Goal: Task Accomplishment & Management: Manage account settings

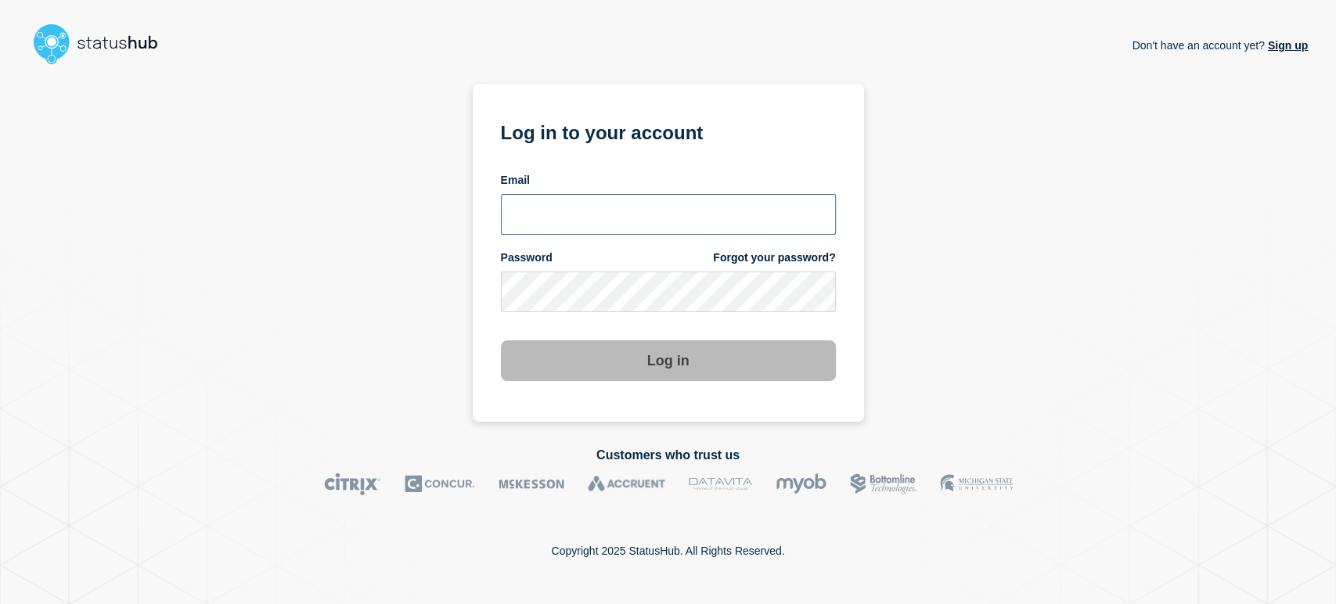
click at [630, 197] on input "email input" at bounding box center [668, 214] width 335 height 41
type input "[PERSON_NAME][EMAIL_ADDRESS][PERSON_NAME][DOMAIN_NAME]"
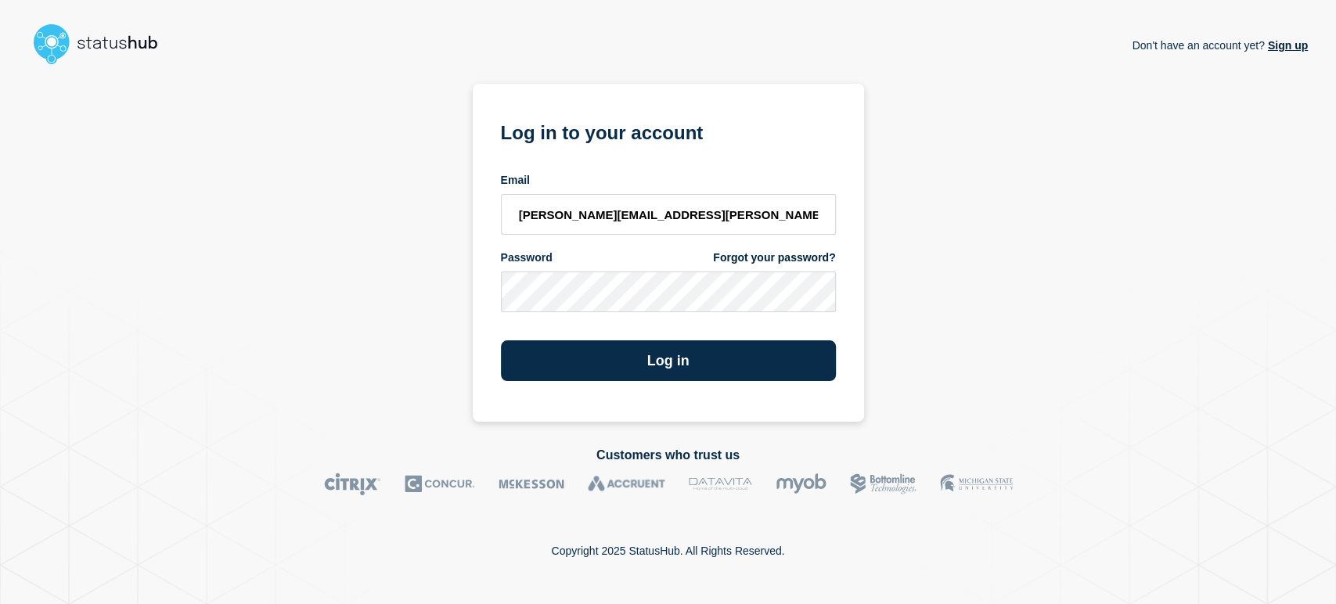
click at [501, 341] on button "Log in" at bounding box center [668, 361] width 335 height 41
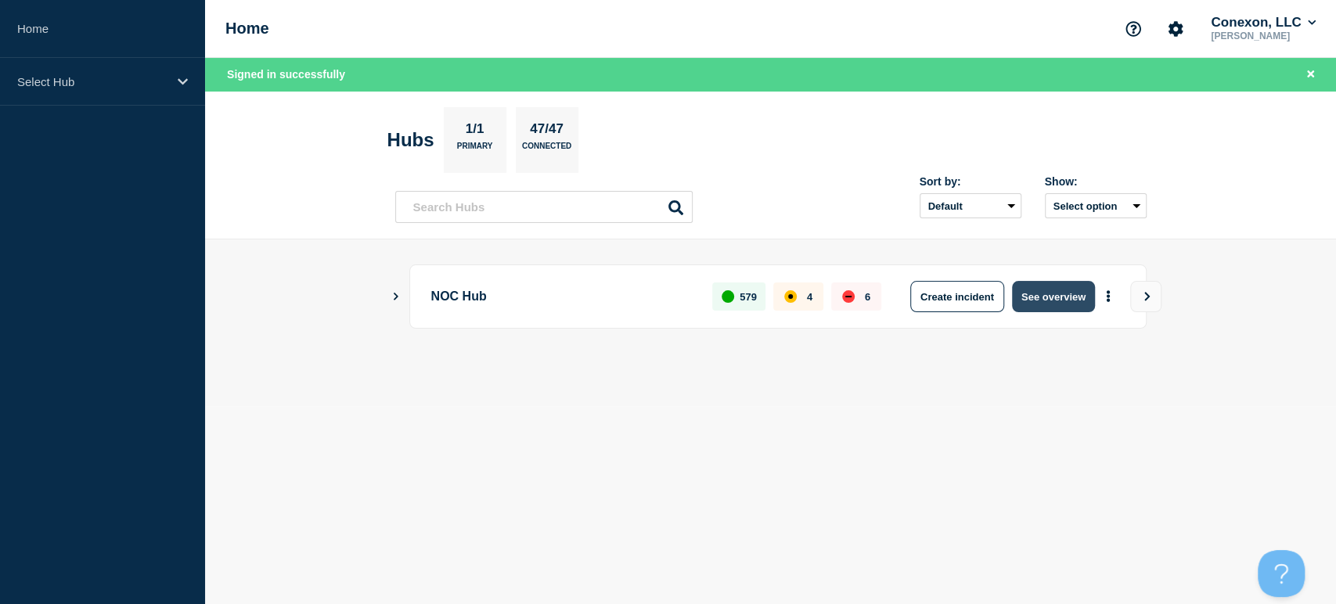
click at [1045, 283] on button "See overview" at bounding box center [1053, 296] width 83 height 31
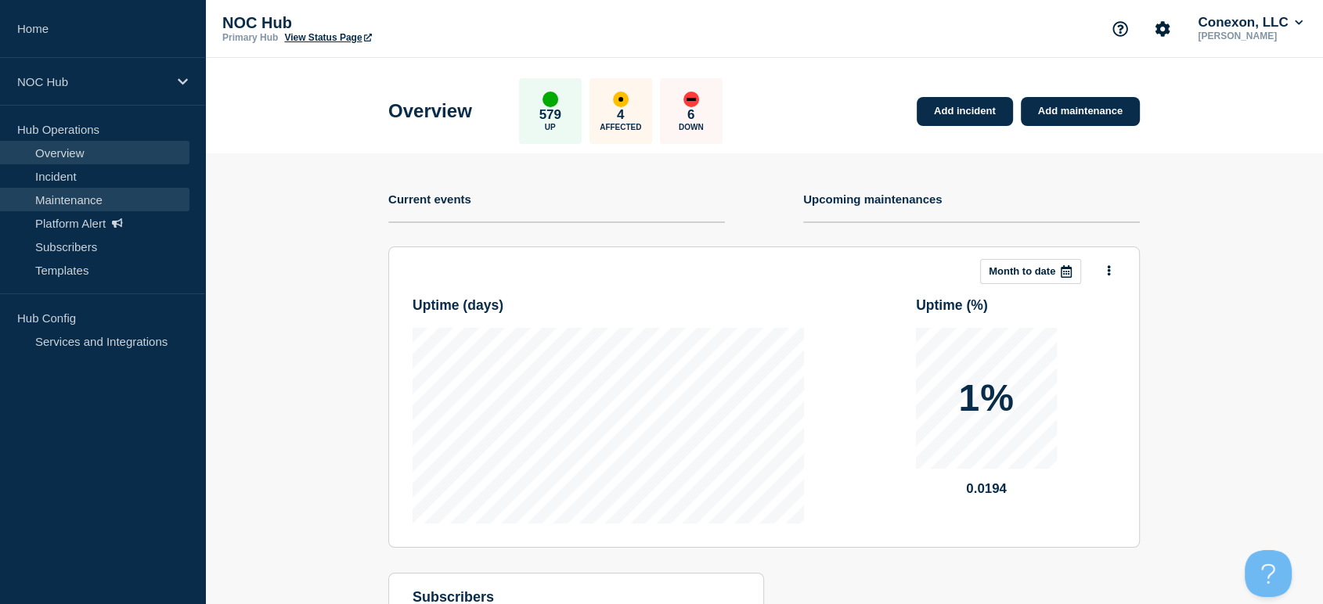
click at [75, 207] on link "Maintenance" at bounding box center [94, 199] width 189 height 23
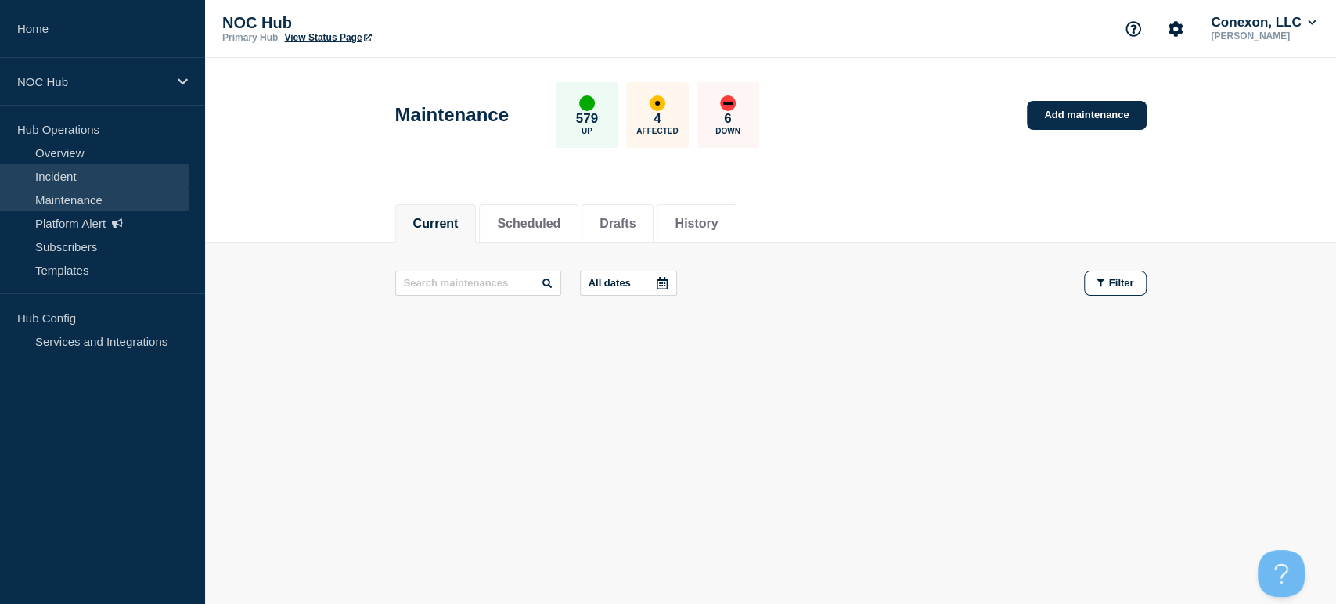
click at [75, 178] on link "Incident" at bounding box center [94, 175] width 189 height 23
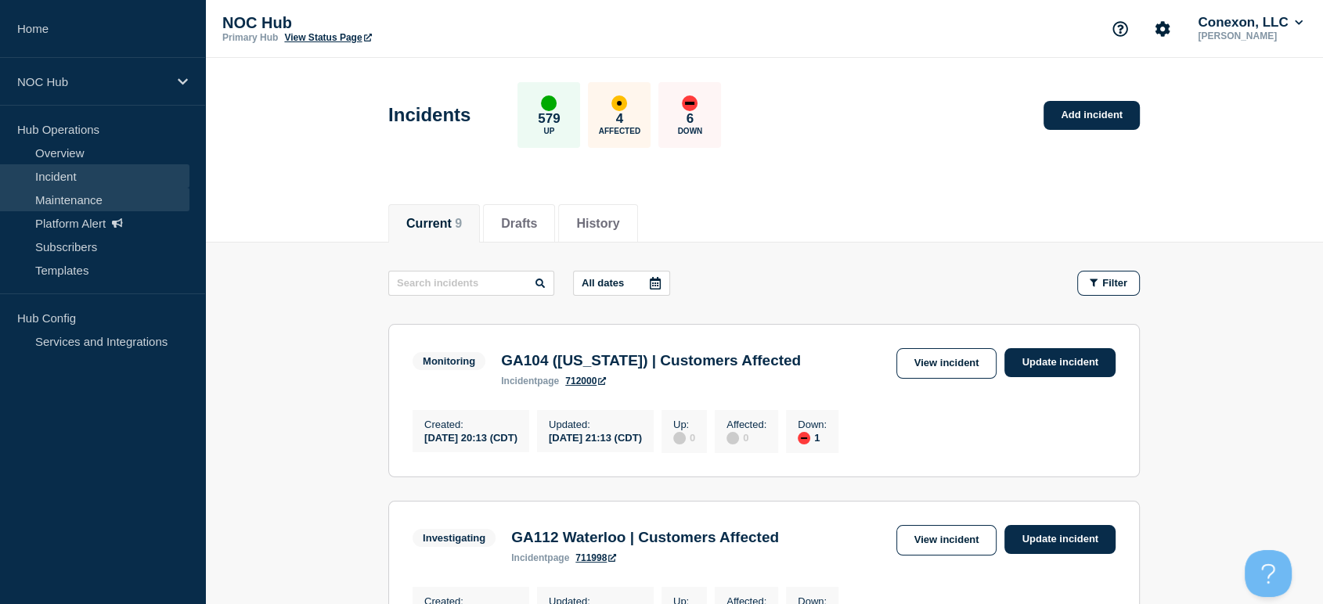
click at [94, 200] on link "Maintenance" at bounding box center [94, 199] width 189 height 23
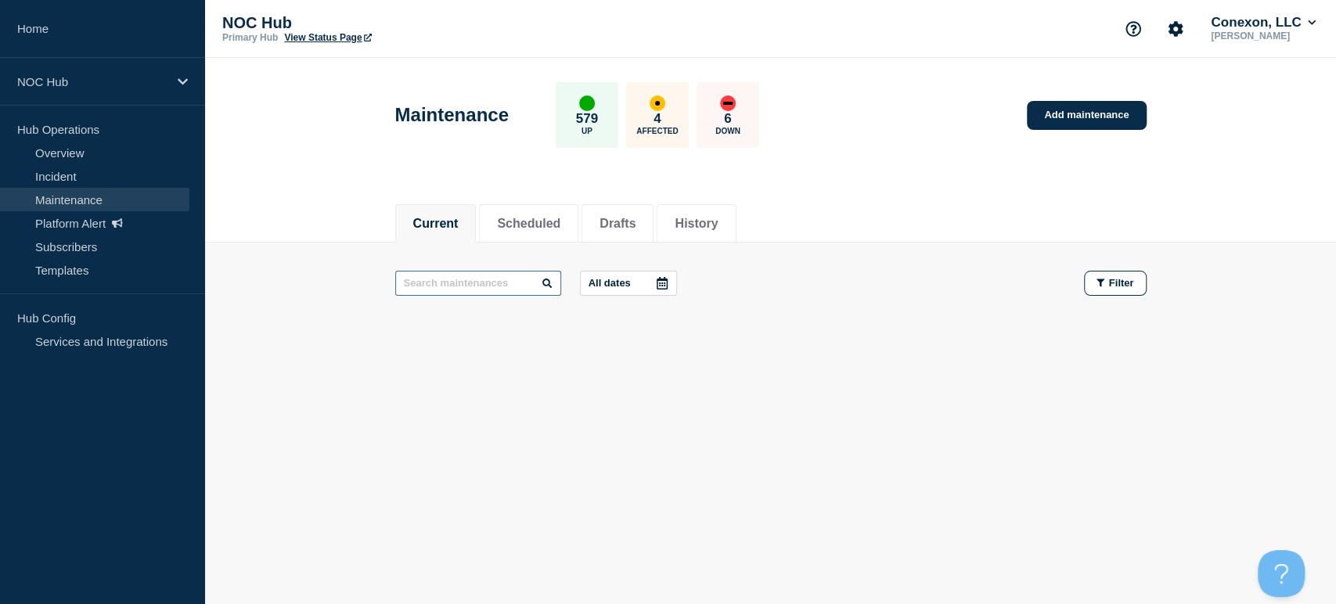
click at [456, 287] on input "text" at bounding box center [478, 283] width 166 height 25
click at [539, 217] on button "Scheduled" at bounding box center [528, 224] width 63 height 14
click at [464, 291] on input "text" at bounding box center [478, 283] width 166 height 25
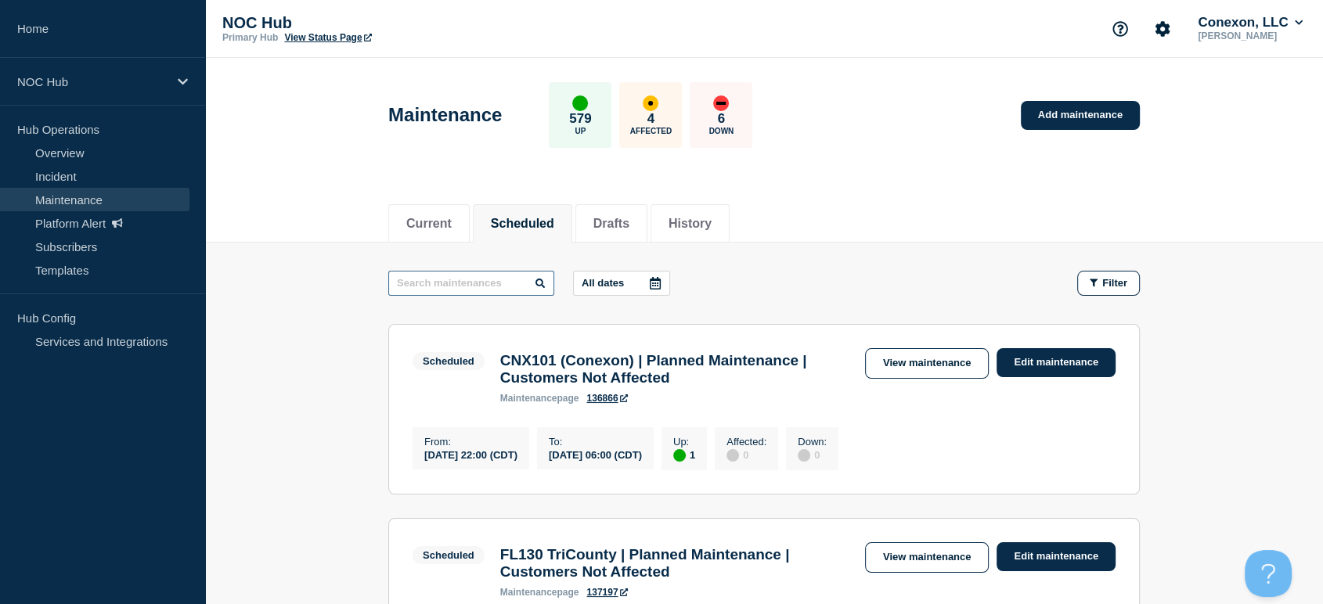
click at [464, 291] on input "text" at bounding box center [471, 283] width 166 height 25
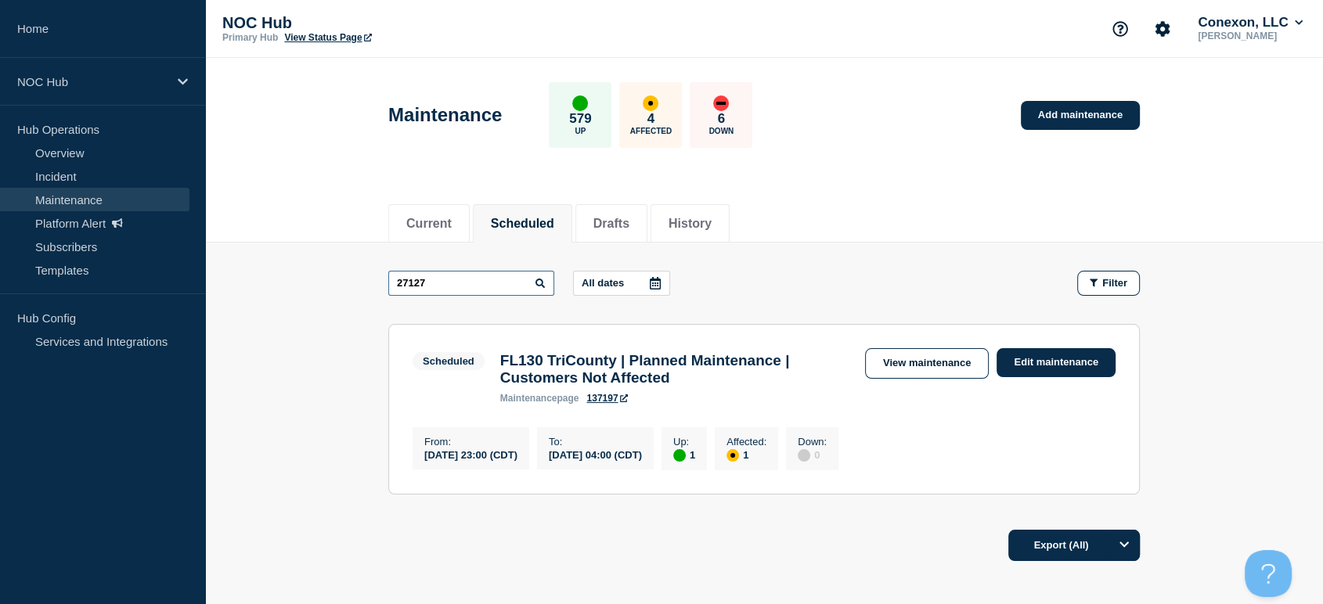
click at [429, 287] on input "27127" at bounding box center [471, 283] width 166 height 25
click at [590, 434] on div "2712 All dates Filter Scheduled 1 Up 1 Affected FL130 TriCounty | Planned Maint…" at bounding box center [764, 394] width 752 height 247
click at [453, 272] on input "27129" at bounding box center [471, 283] width 166 height 25
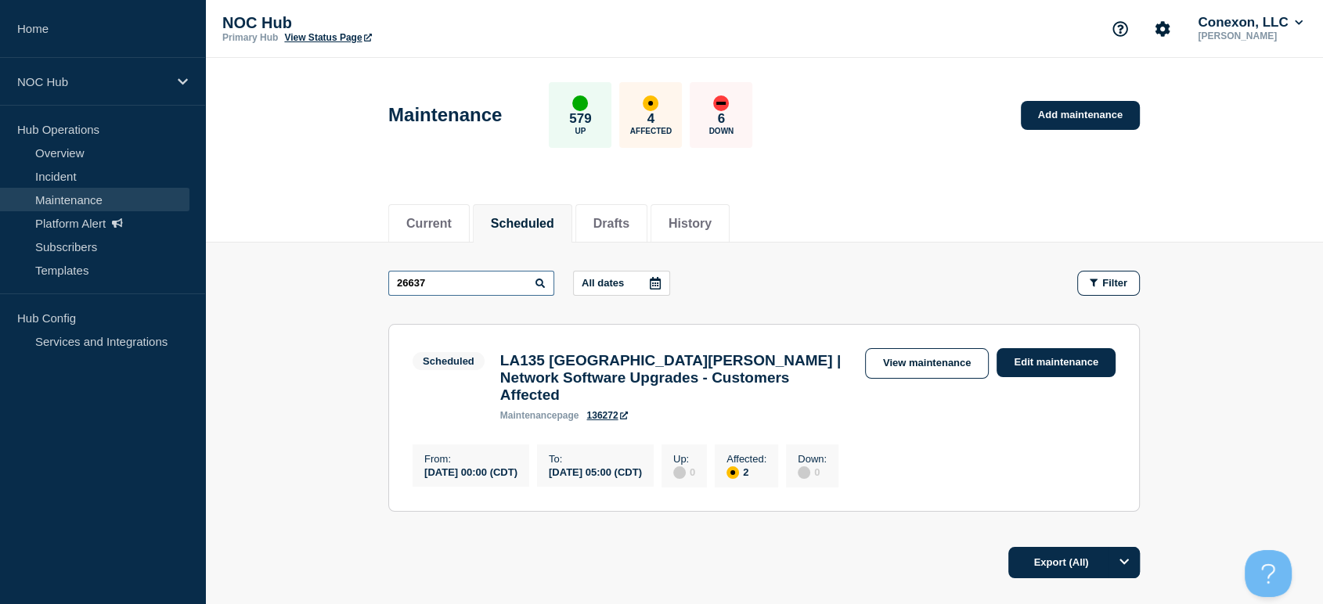
click at [453, 287] on input "26637" at bounding box center [471, 283] width 166 height 25
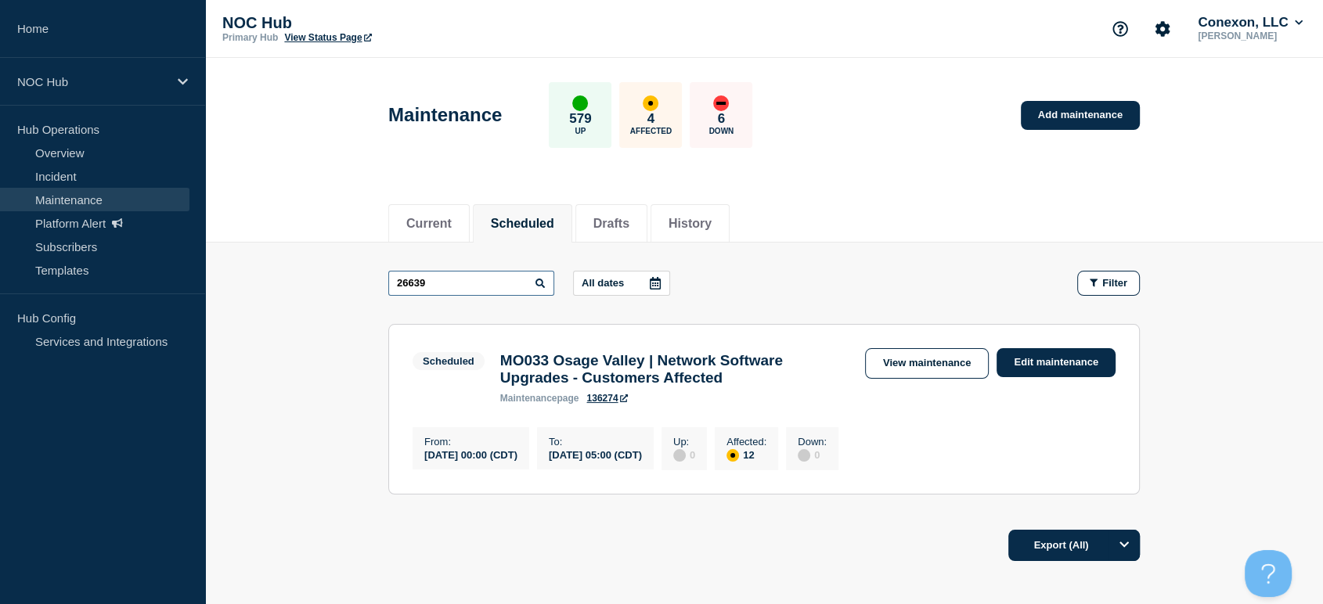
click at [463, 288] on input "26639" at bounding box center [471, 283] width 166 height 25
type input "26638"
click at [63, 171] on link "Incident" at bounding box center [94, 175] width 189 height 23
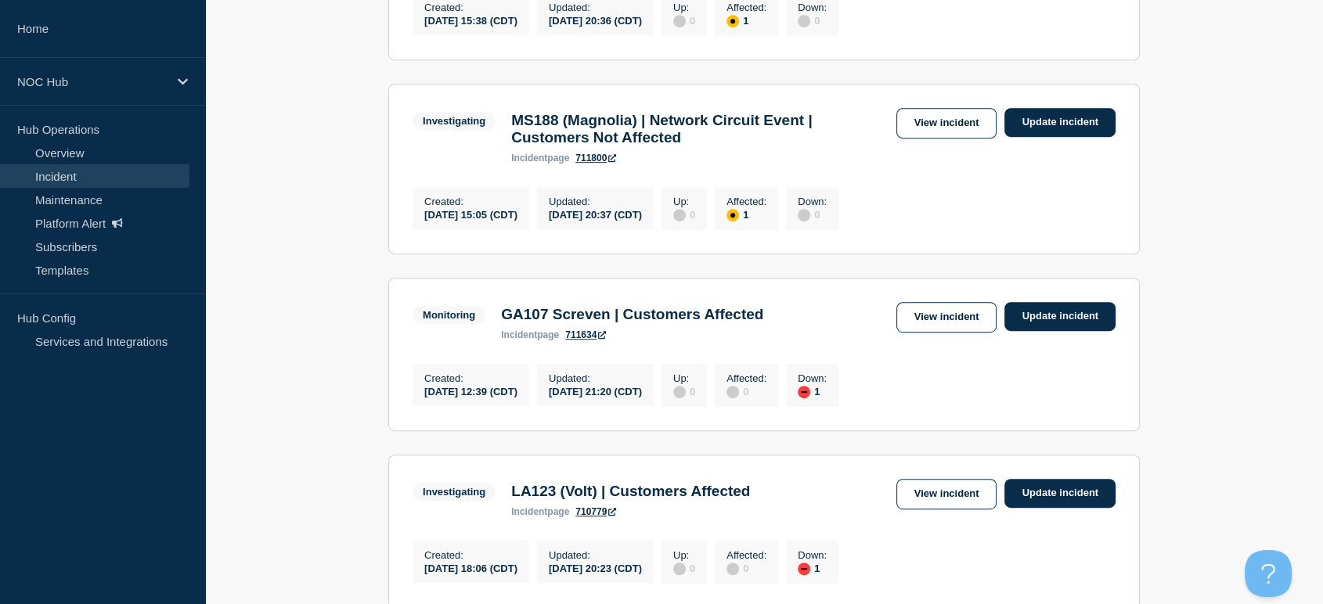
scroll to position [759, 0]
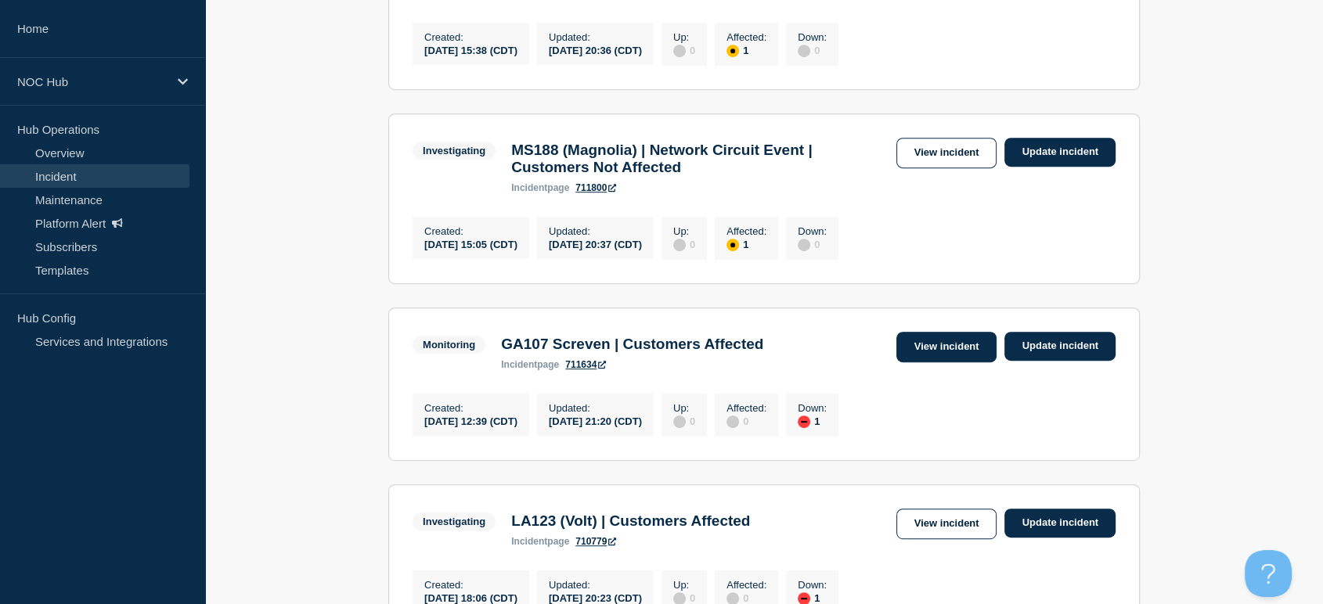
click at [912, 362] on link "View incident" at bounding box center [946, 347] width 101 height 31
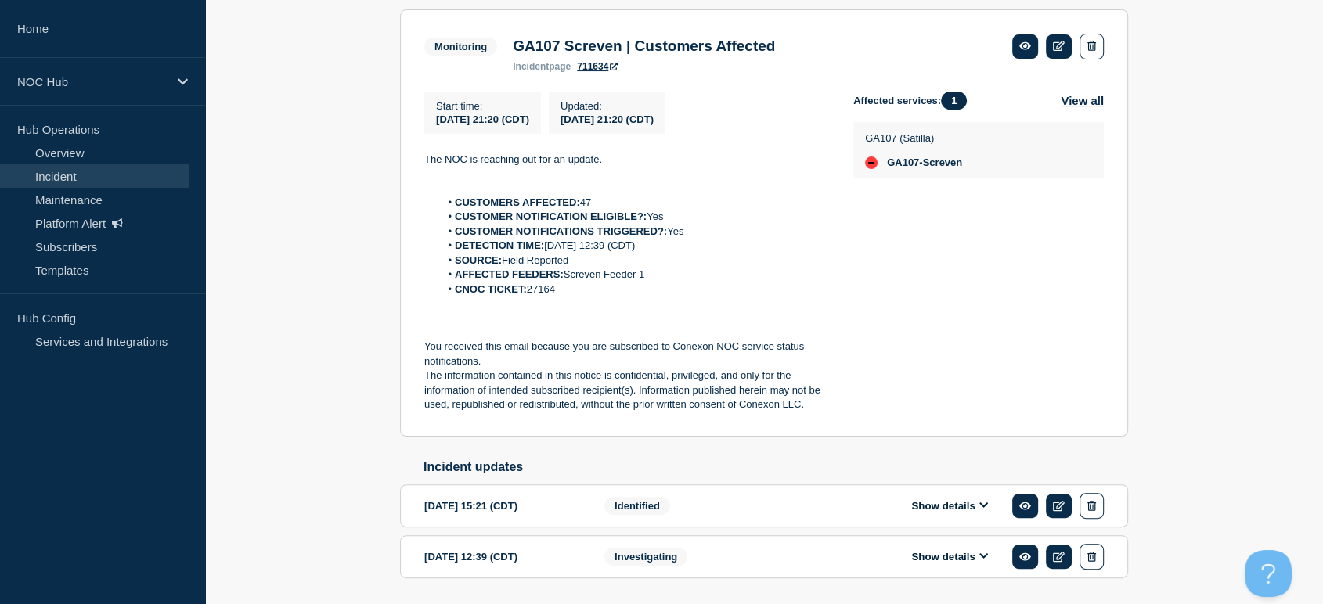
scroll to position [358, 0]
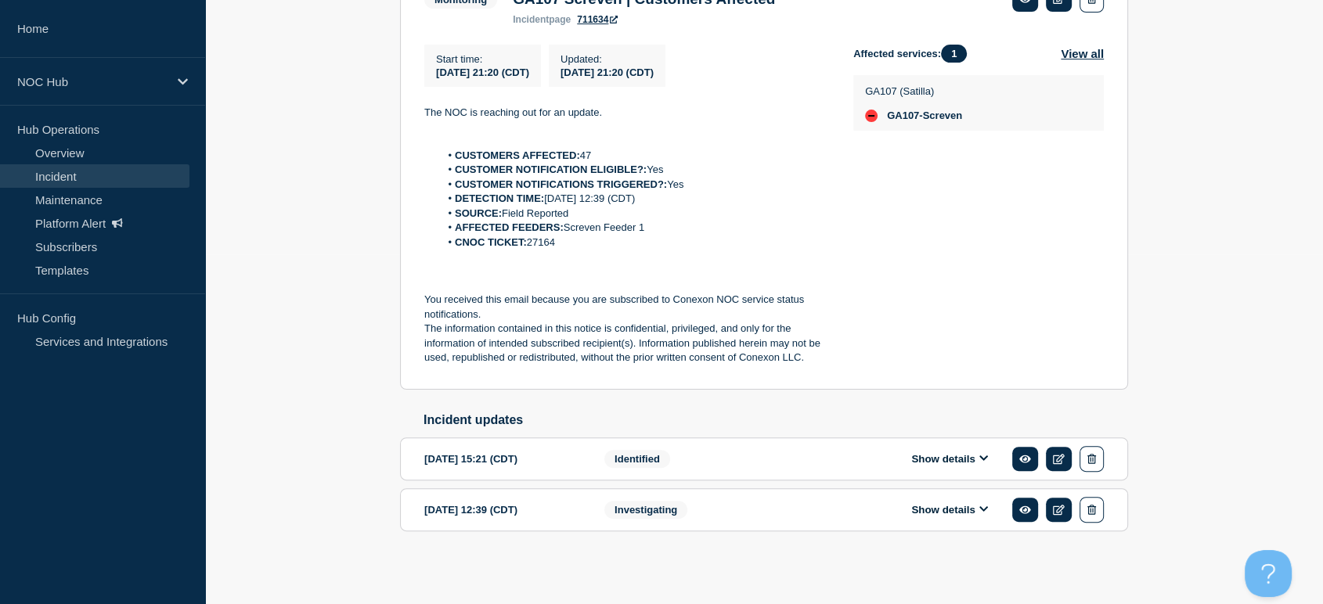
click at [979, 455] on icon at bounding box center [983, 458] width 9 height 10
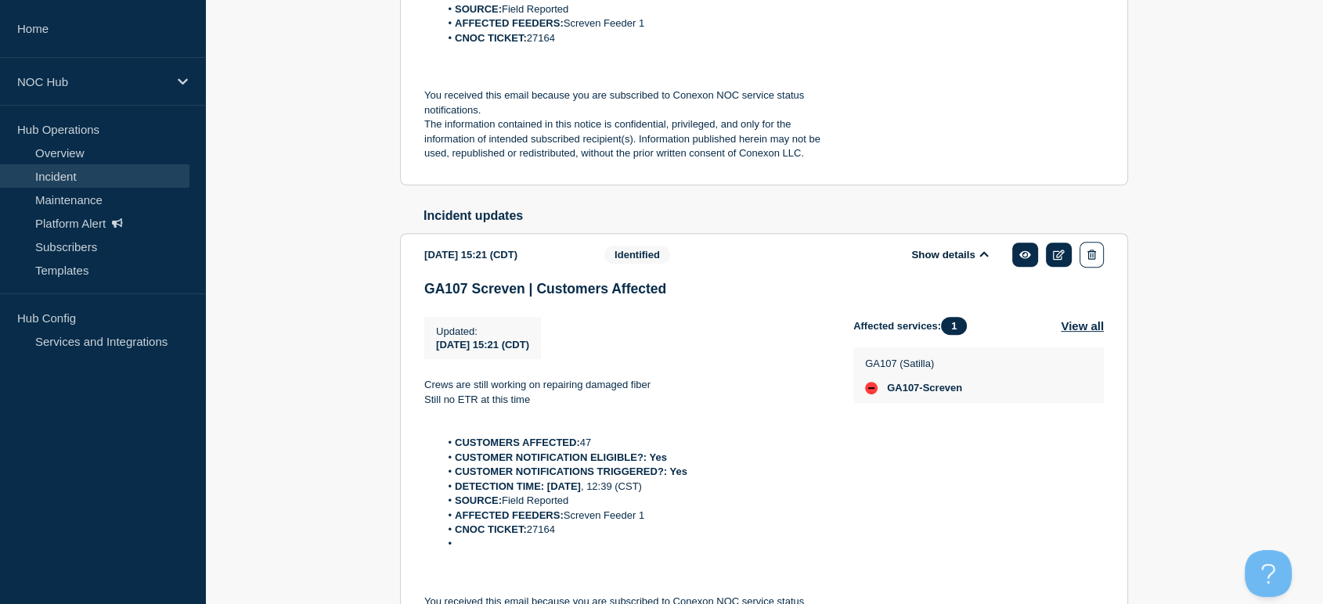
scroll to position [445, 0]
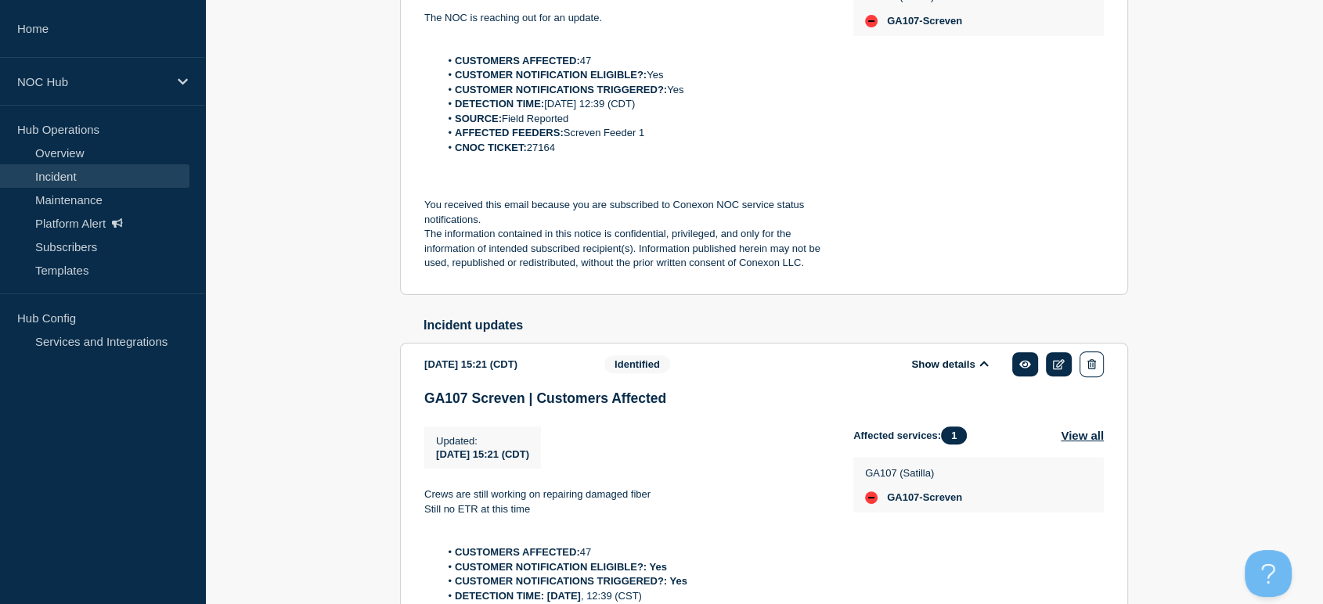
click at [979, 369] on icon at bounding box center [983, 364] width 9 height 10
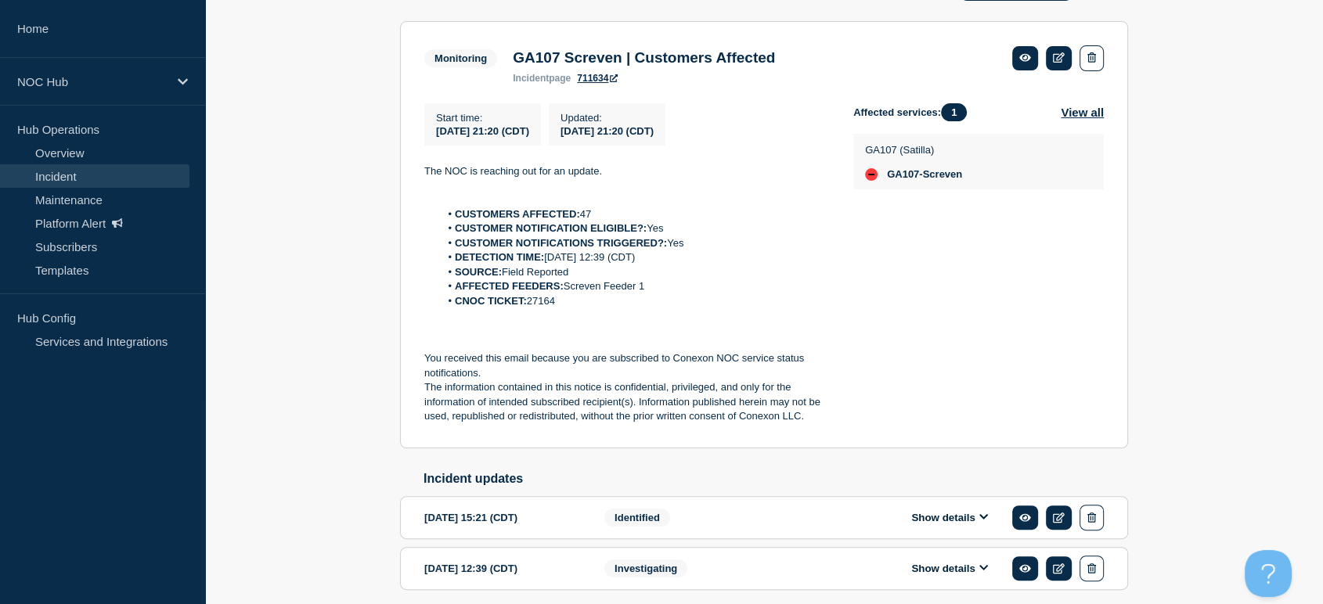
scroll to position [184, 0]
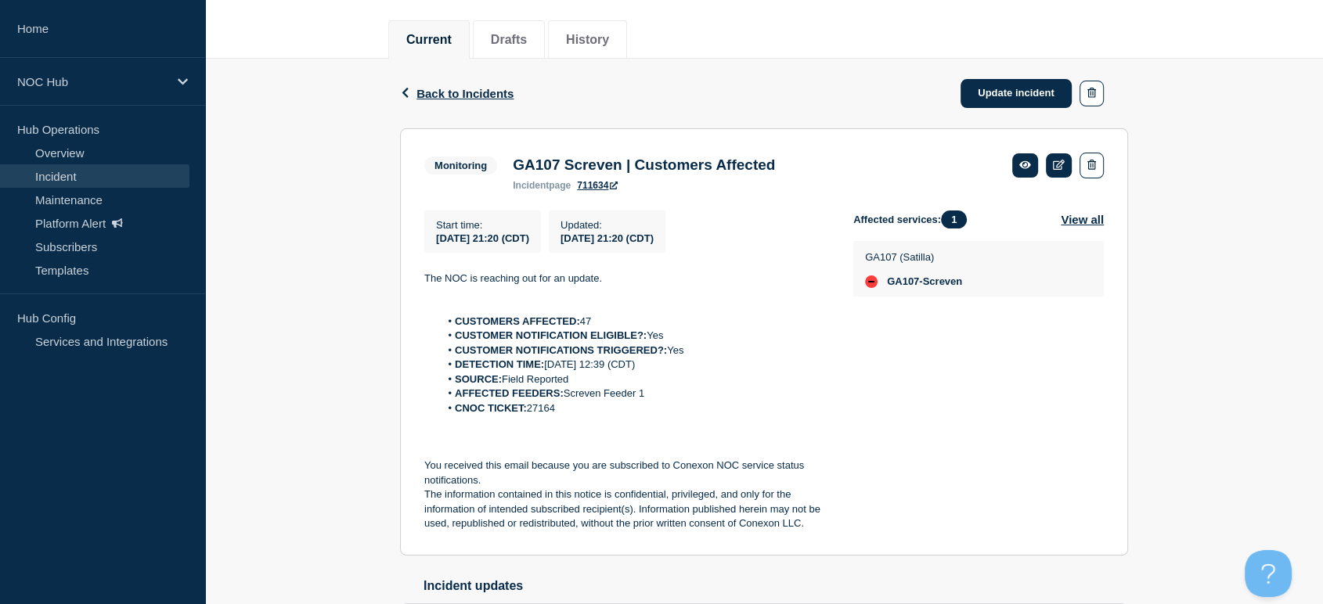
drag, startPoint x: 585, startPoint y: 419, endPoint x: 395, endPoint y: 292, distance: 228.6
click at [395, 292] on div "Back Back to Incidents Update incident Monitoring GA107 Screven | Customers Aff…" at bounding box center [764, 403] width 752 height 688
click at [781, 486] on p "You received this email because you are subscribed to Conexon NOC service statu…" at bounding box center [626, 473] width 404 height 29
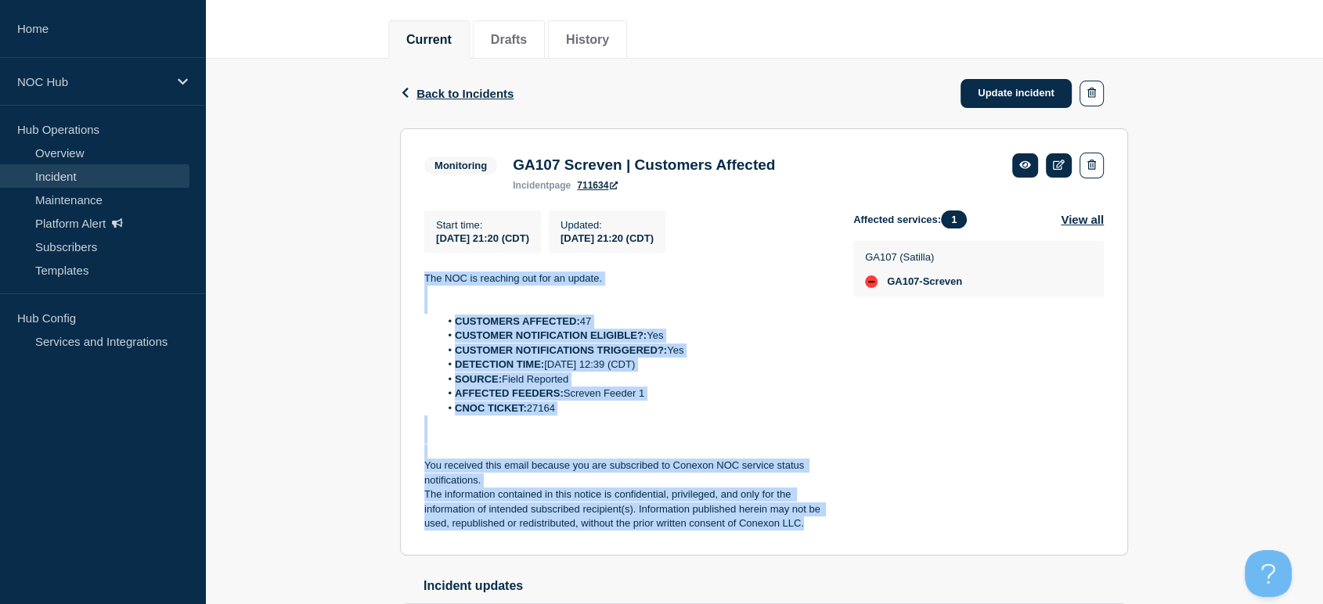
drag, startPoint x: 842, startPoint y: 537, endPoint x: 377, endPoint y: 287, distance: 528.2
click at [377, 287] on div "Back Back to Incidents Update incident Monitoring GA107 Screven | Customers Aff…" at bounding box center [764, 403] width 1118 height 688
copy div "The NOC is reaching out for an update. CUSTOMERS AFFECTED: 47 CUSTOMER NOTIFICA…"
click at [1010, 99] on link "Update incident" at bounding box center [1016, 93] width 111 height 29
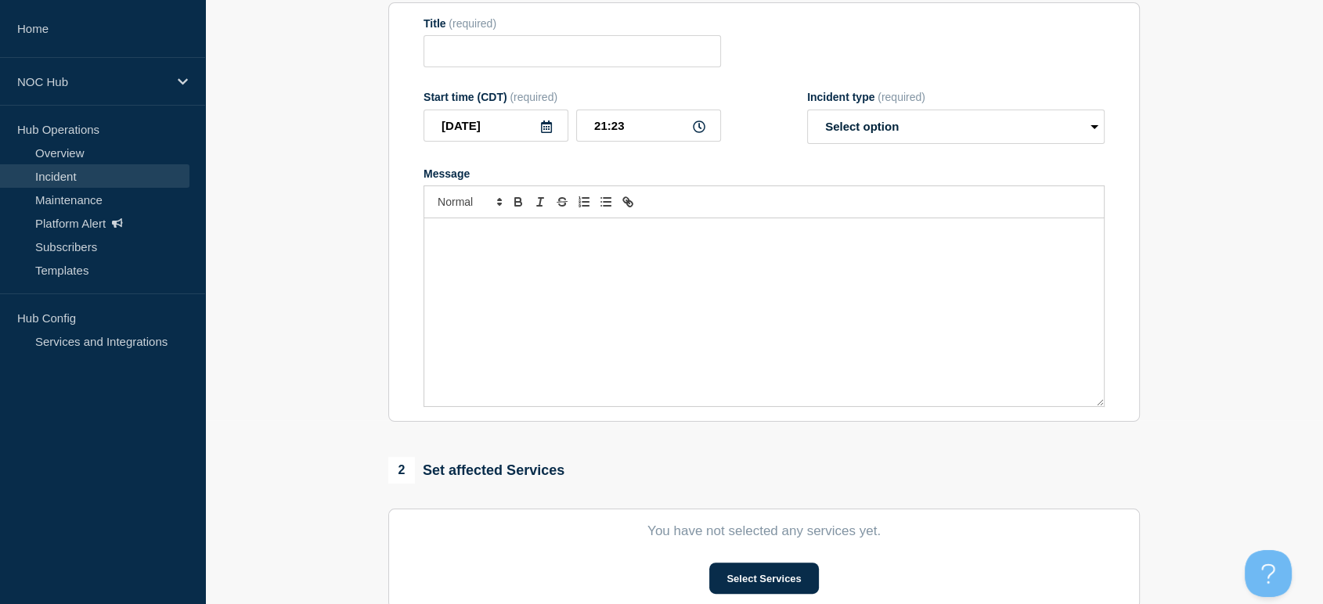
type input "GA107 Screven | Customers Affected"
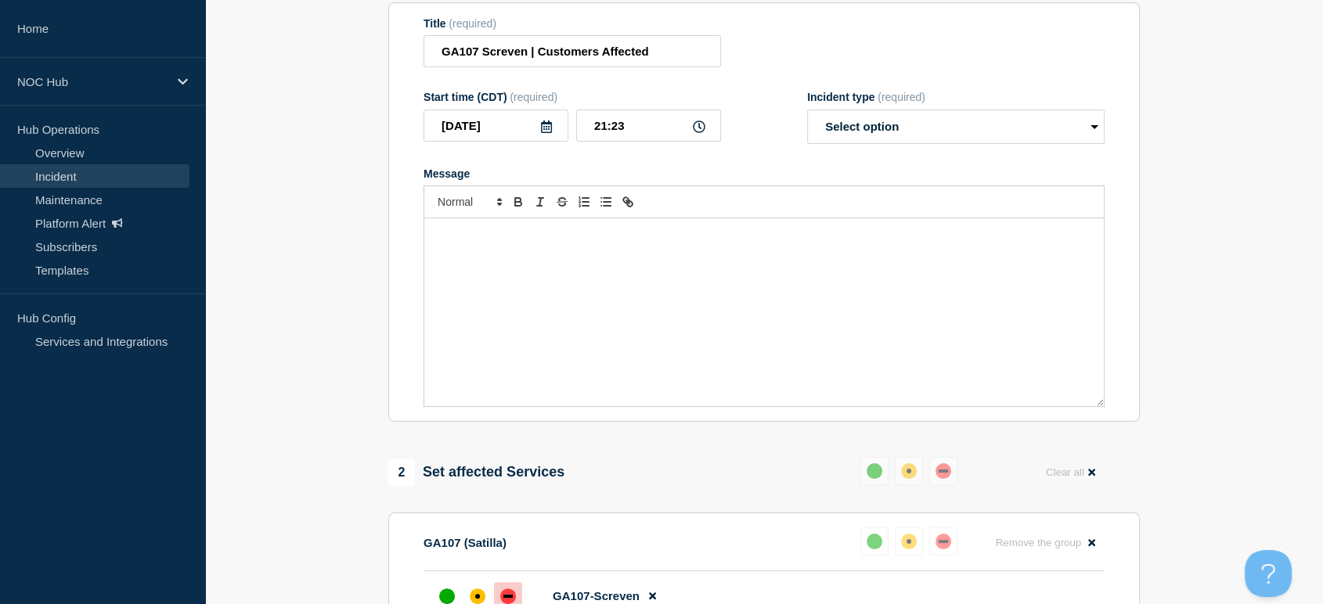
click at [644, 314] on div "Message" at bounding box center [764, 312] width 680 height 188
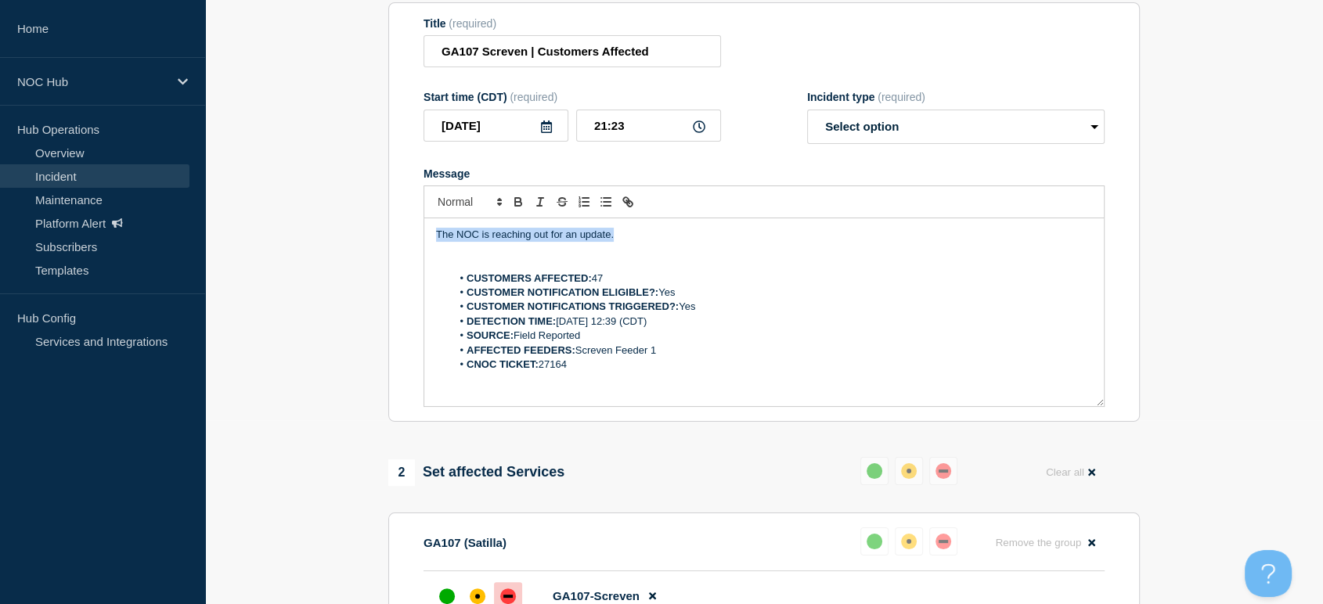
drag, startPoint x: 629, startPoint y: 269, endPoint x: 363, endPoint y: 247, distance: 266.4
click at [363, 247] on section "1 Provide details Title (required) GA107 Screven | Customers Affected Start tim…" at bounding box center [764, 554] width 1118 height 1207
click at [721, 257] on p "Message" at bounding box center [764, 250] width 656 height 14
click at [704, 242] on p "Repairs for this will begin at 23:00 CST with an ETR of" at bounding box center [764, 235] width 656 height 14
click at [890, 178] on form "Title (required) GA107 Screven | Customers Affected Start time (CDT) (required)…" at bounding box center [764, 212] width 681 height 391
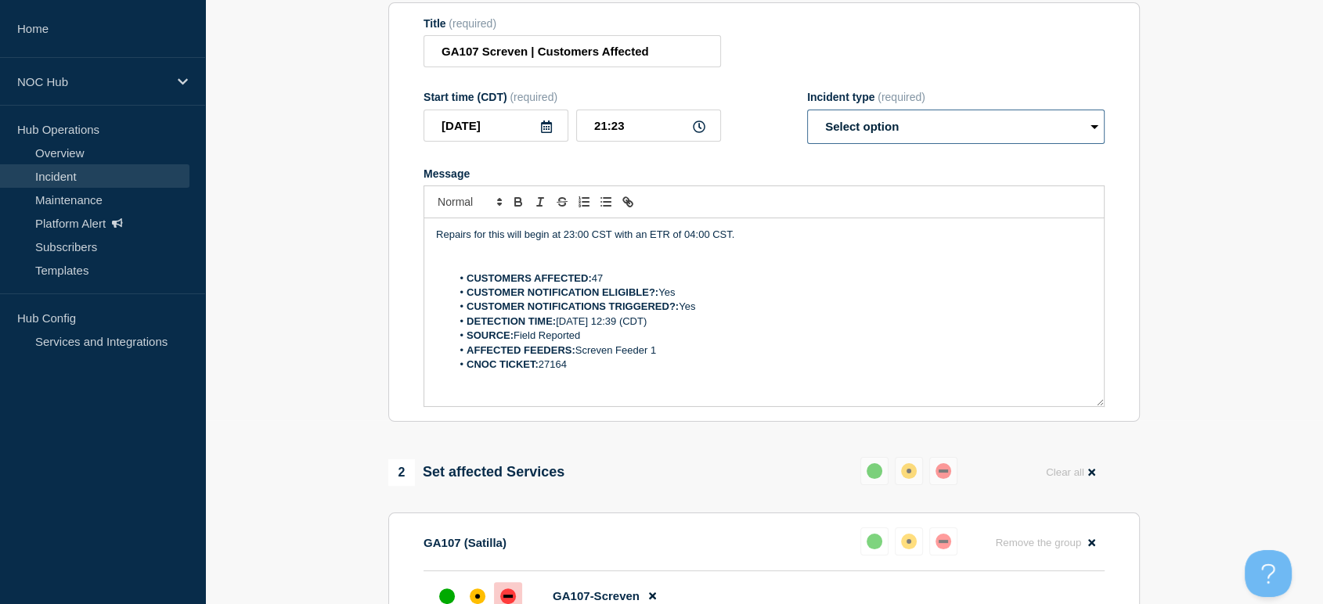
click at [880, 144] on select "Select option Investigating Identified Monitoring Resolved" at bounding box center [955, 127] width 297 height 34
click at [807, 139] on select "Select option Investigating Identified Monitoring Resolved" at bounding box center [955, 127] width 297 height 34
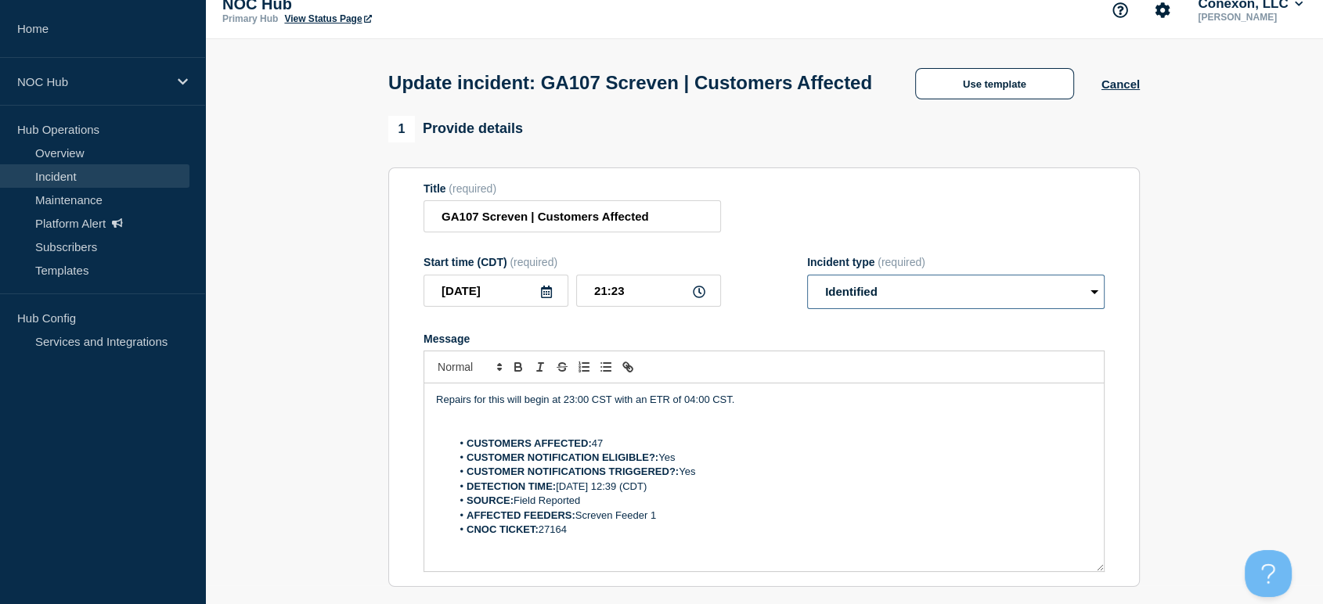
scroll to position [10, 0]
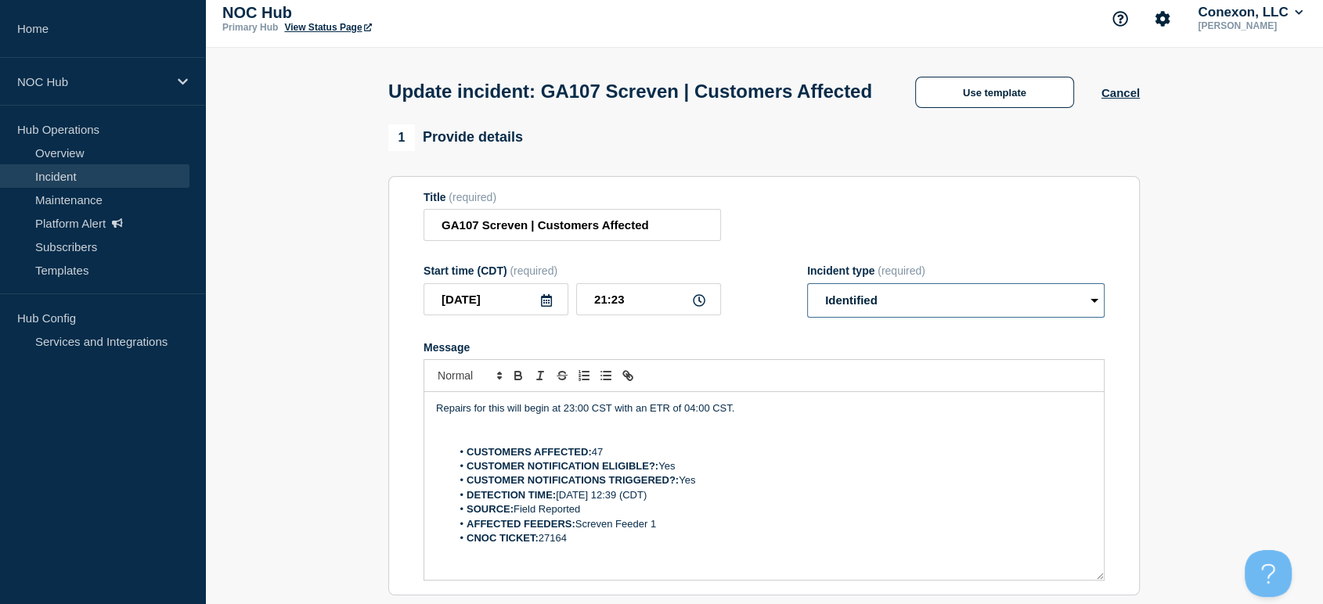
click at [854, 318] on select "Select option Investigating Identified Monitoring Resolved" at bounding box center [955, 300] width 297 height 34
select select "monitoring"
click at [807, 314] on select "Select option Investigating Identified Monitoring Resolved" at bounding box center [955, 300] width 297 height 34
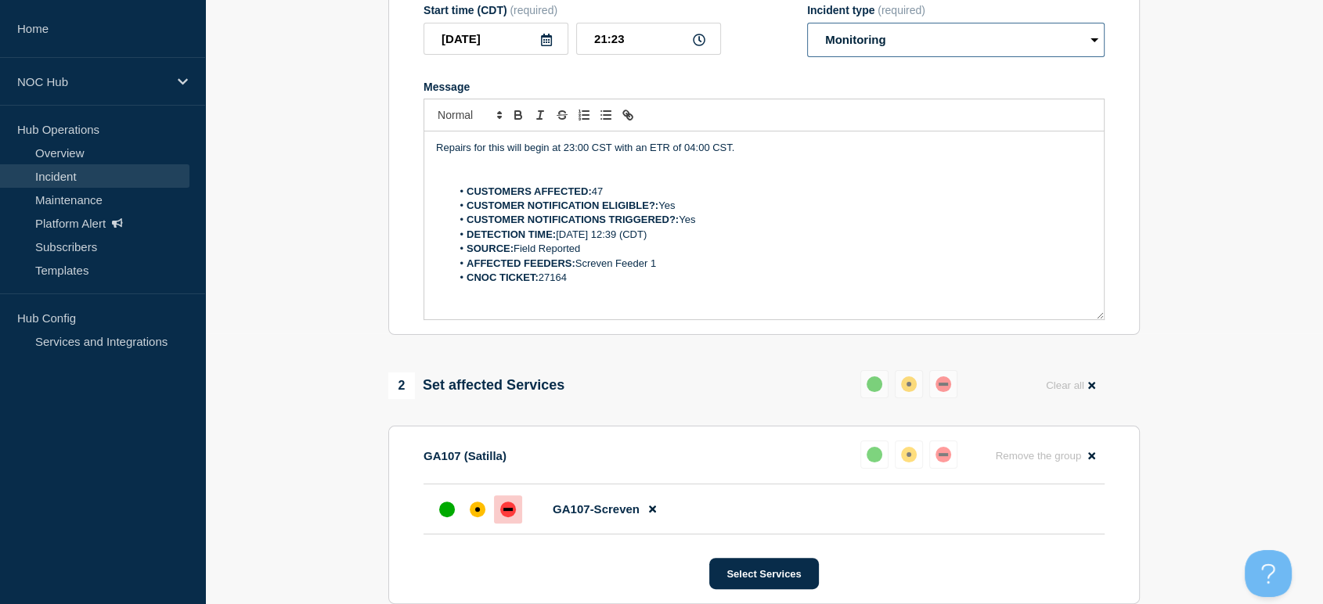
scroll to position [532, 0]
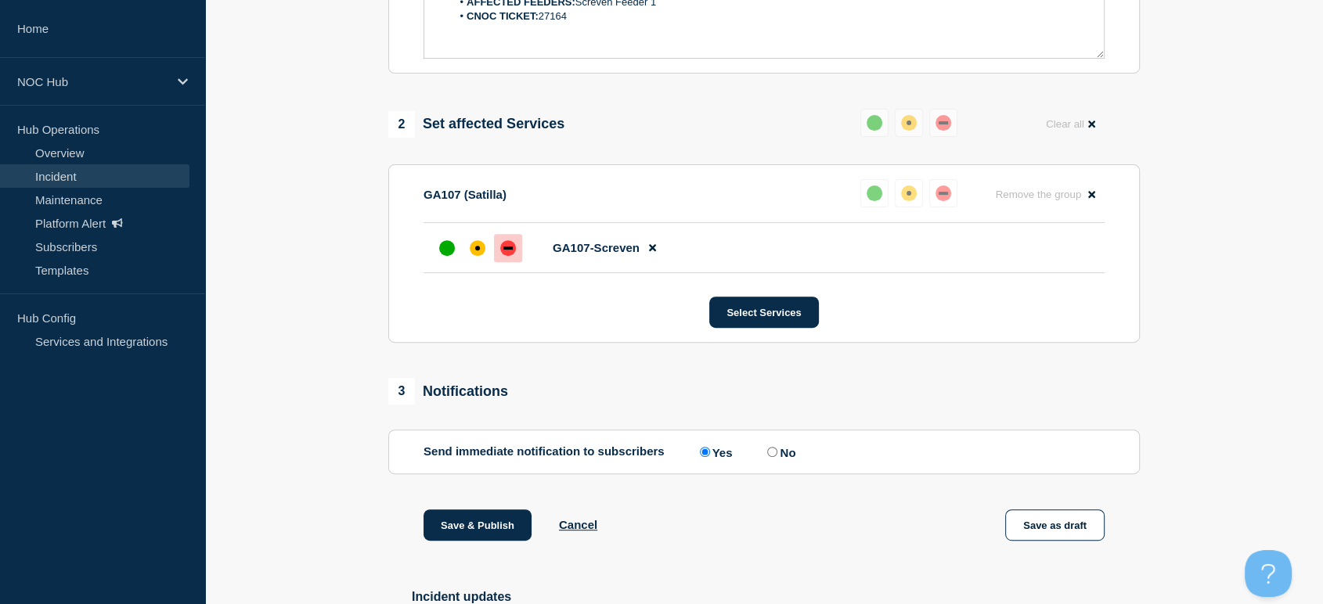
click at [777, 460] on label "No" at bounding box center [779, 452] width 32 height 15
click at [777, 457] on input "No" at bounding box center [772, 452] width 10 height 10
radio input "true"
radio input "false"
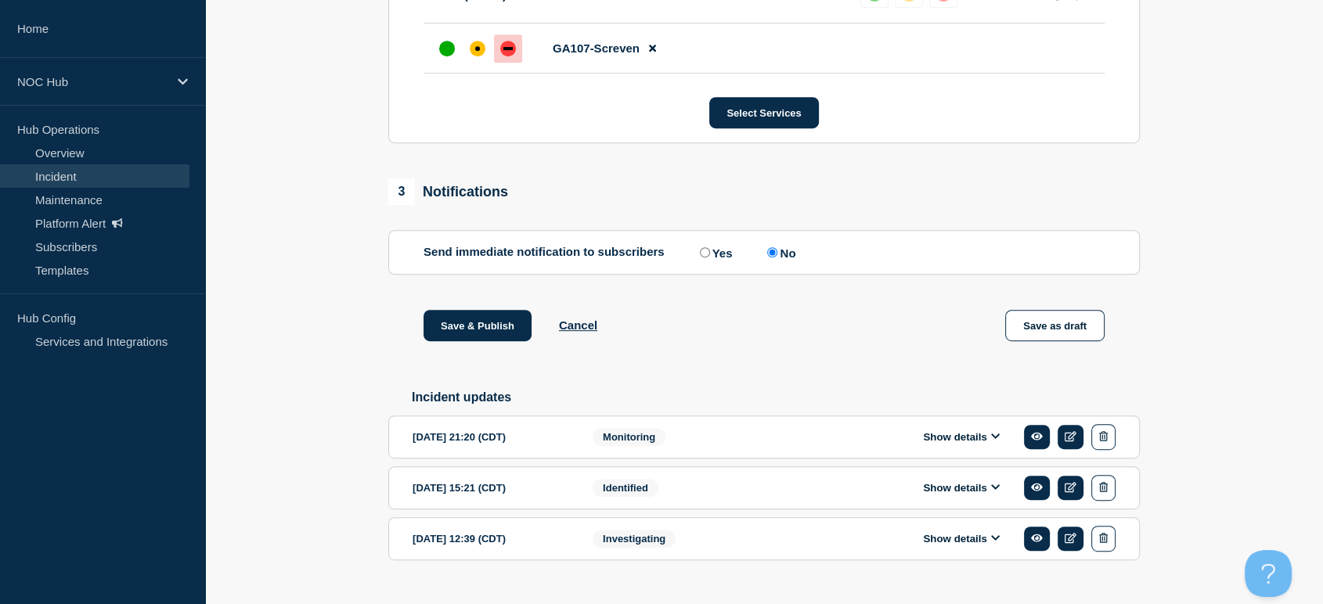
scroll to position [793, 0]
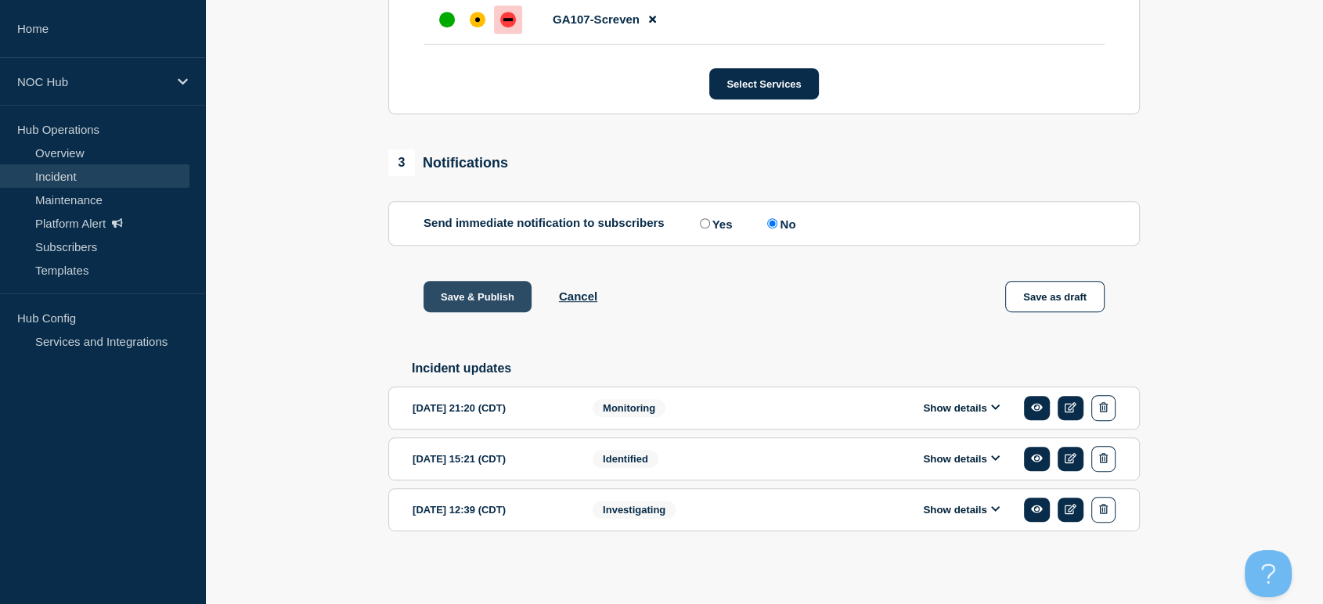
click at [467, 295] on button "Save & Publish" at bounding box center [478, 296] width 108 height 31
